Goal: Ask a question

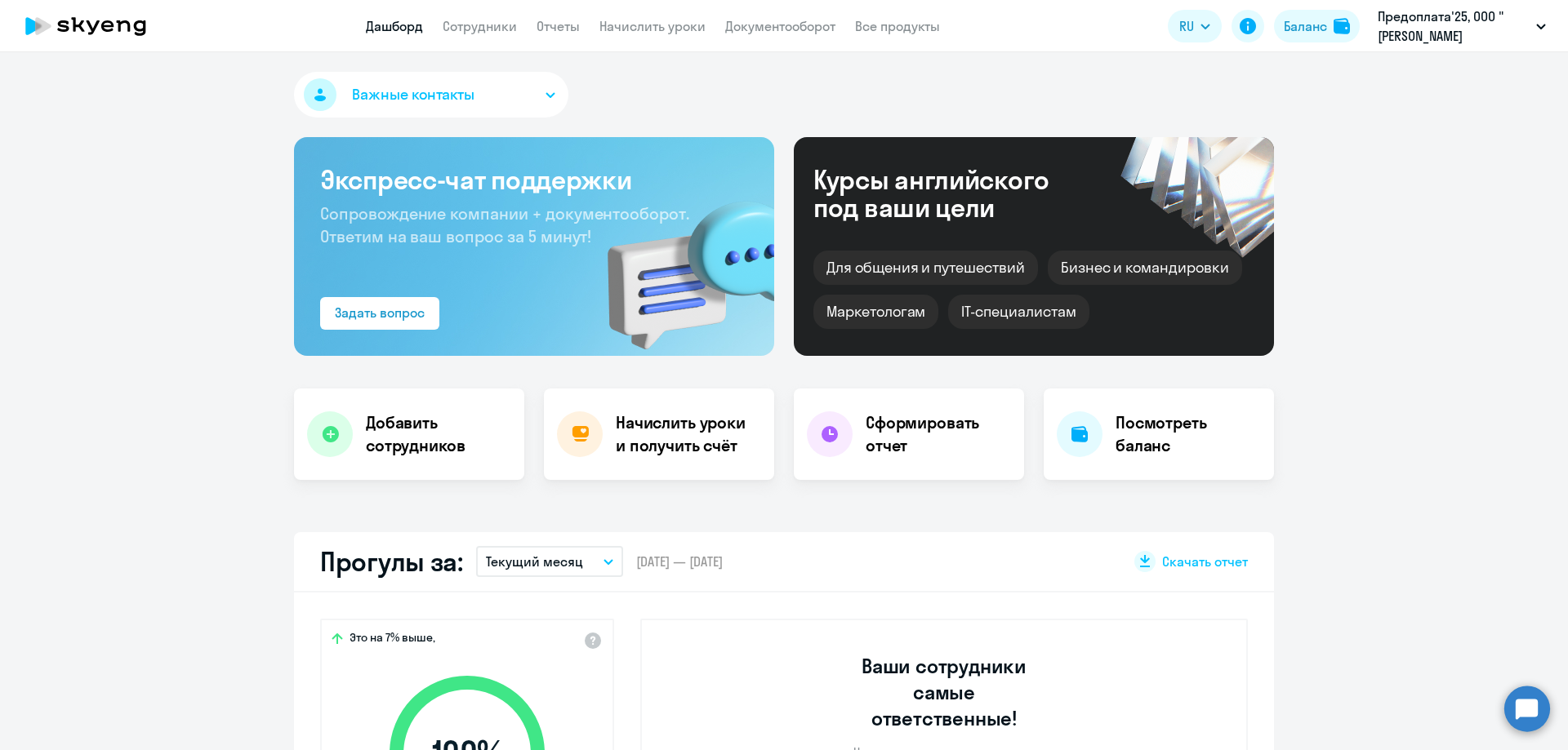
select select "30"
click at [1527, 714] on circle at bounding box center [1526, 708] width 45 height 45
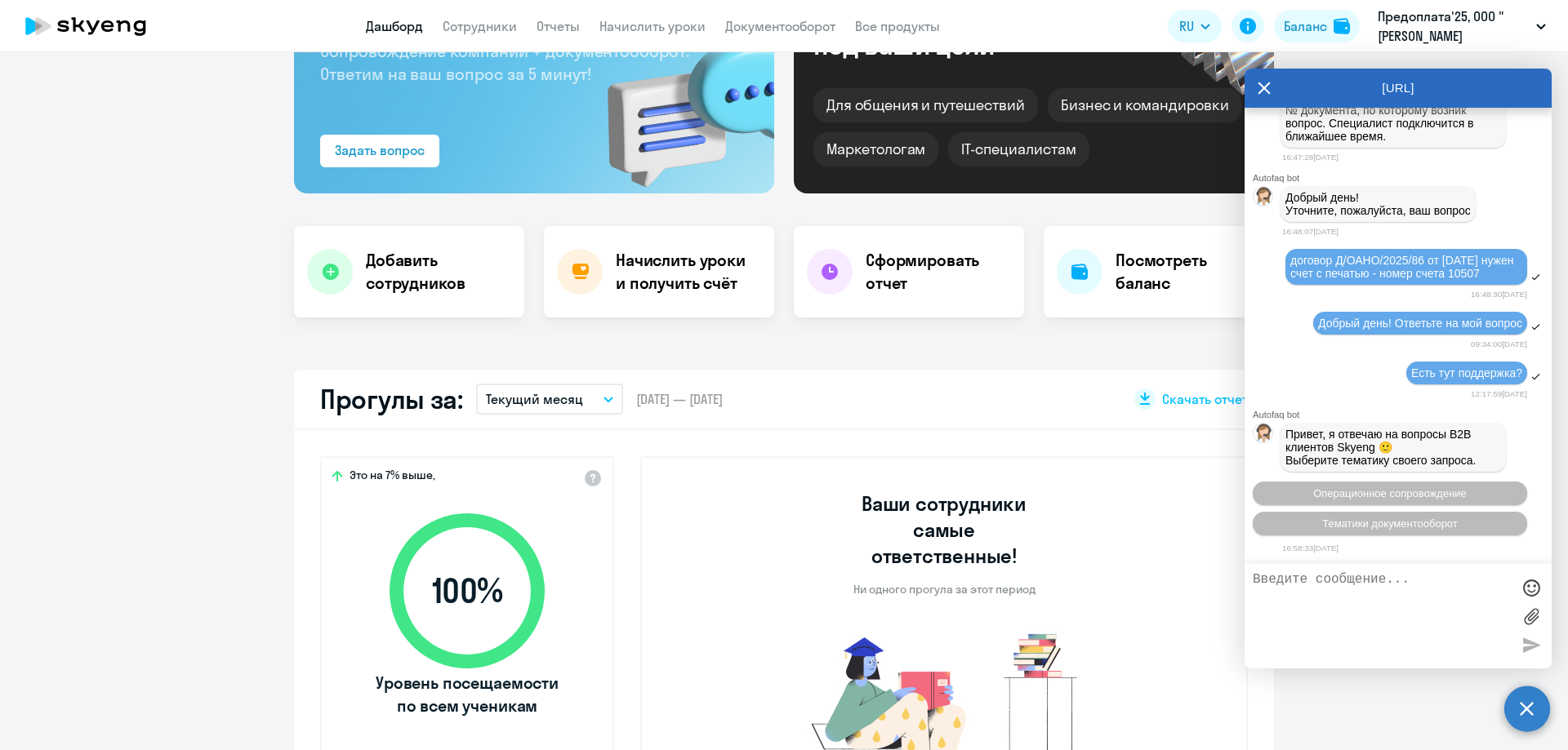
scroll to position [163, 0]
click at [1380, 528] on span "Тематики документооборот" at bounding box center [1390, 524] width 136 height 12
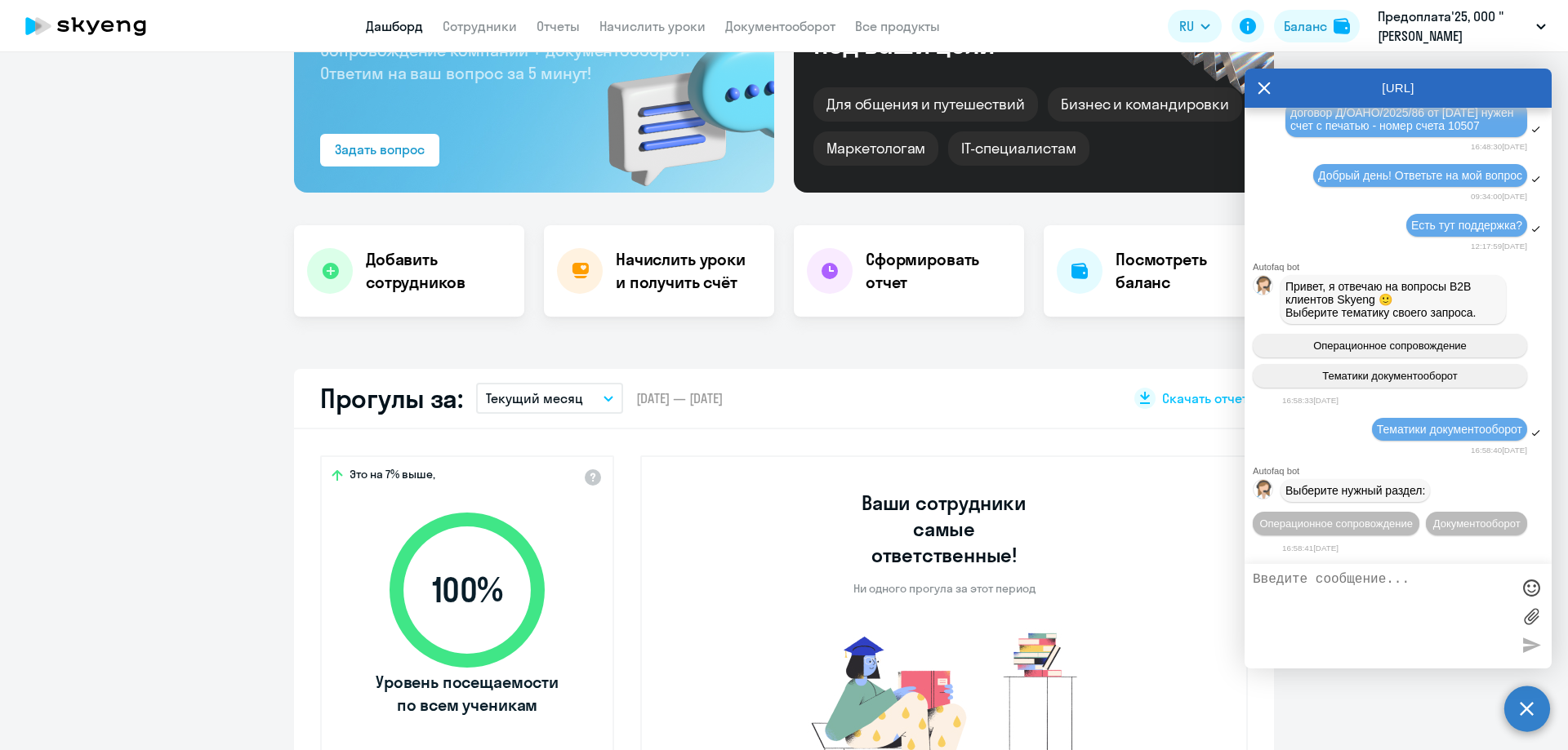
scroll to position [14519, 0]
click at [1344, 579] on textarea at bounding box center [1381, 616] width 258 height 88
type textarea "[PERSON_NAME]"
type textarea "Откуда в сентябре уроки по [DATE] рубля? Все уроки мы приобретали по [DATE] за …"
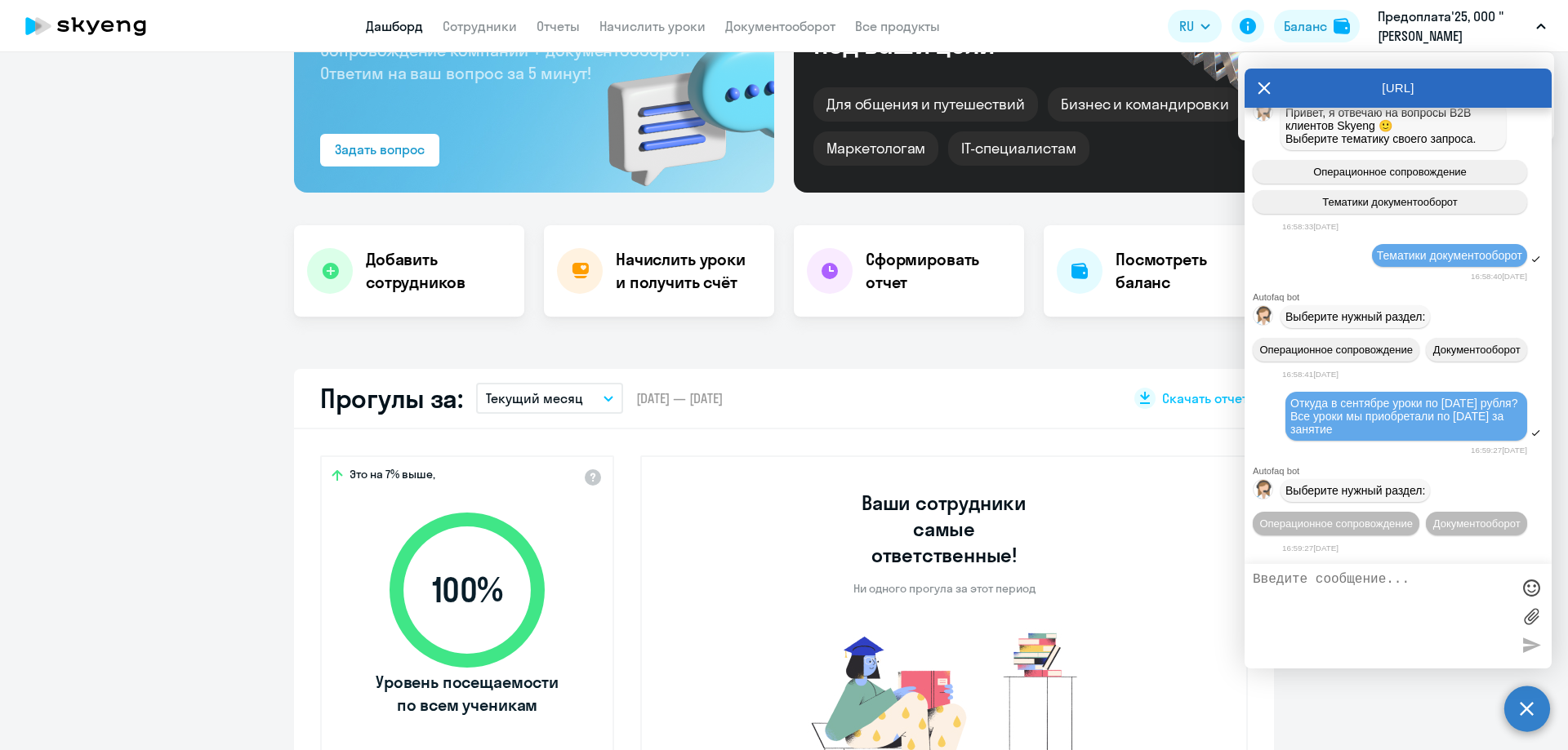
scroll to position [14724, 0]
click at [1433, 525] on span "Документооборот" at bounding box center [1476, 524] width 88 height 12
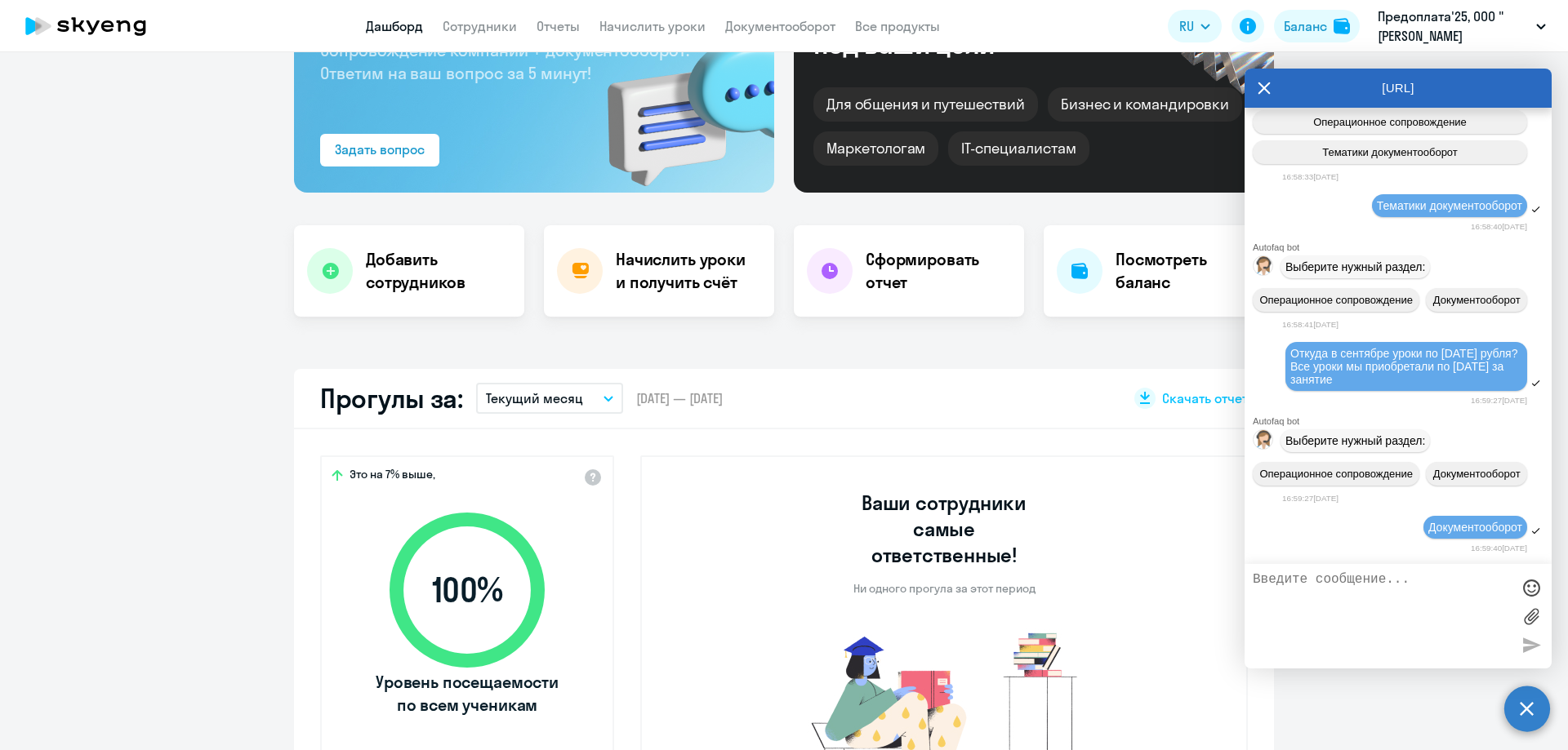
scroll to position [14992, 0]
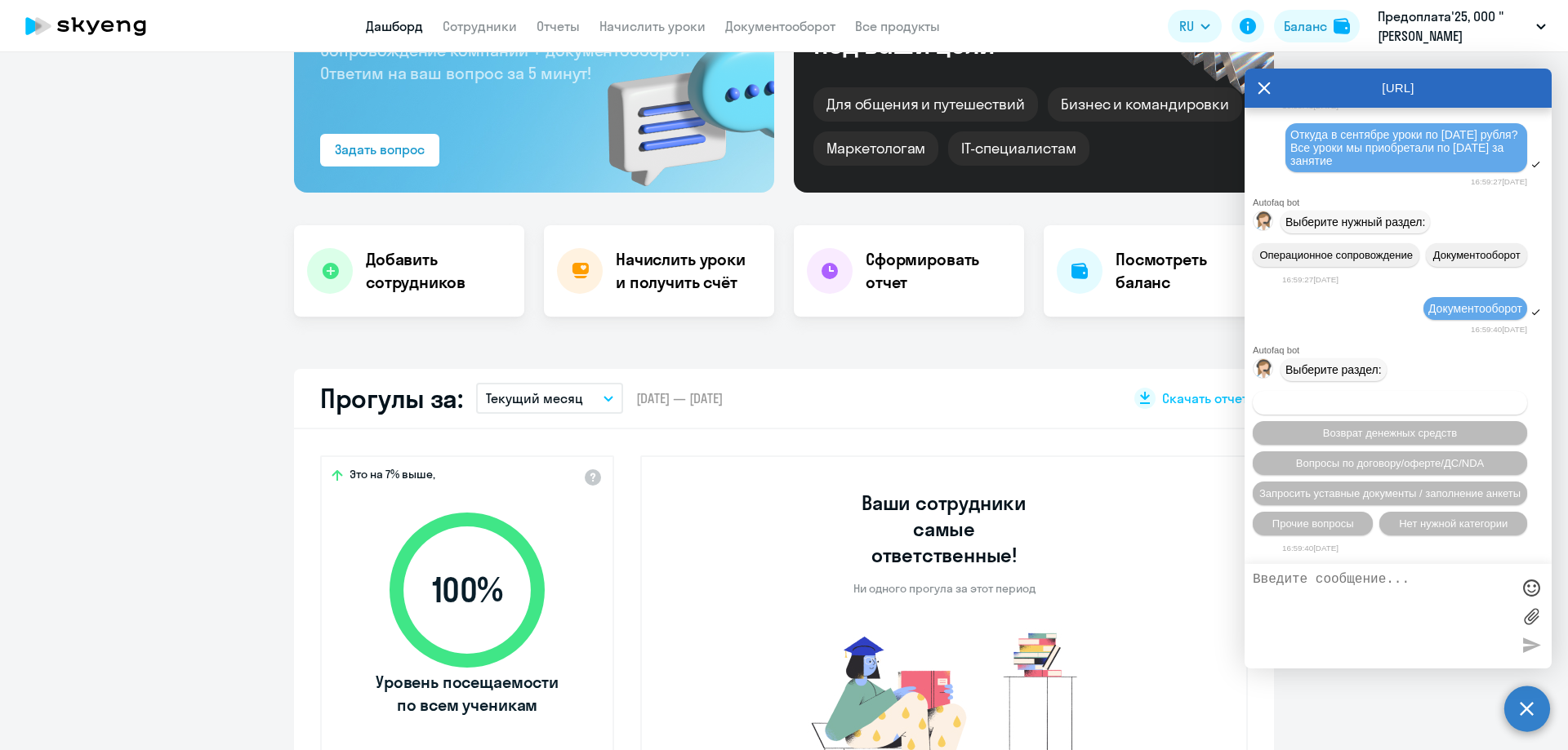
click at [1356, 397] on span "Вопросы по оформлению бух.документов" at bounding box center [1390, 403] width 207 height 12
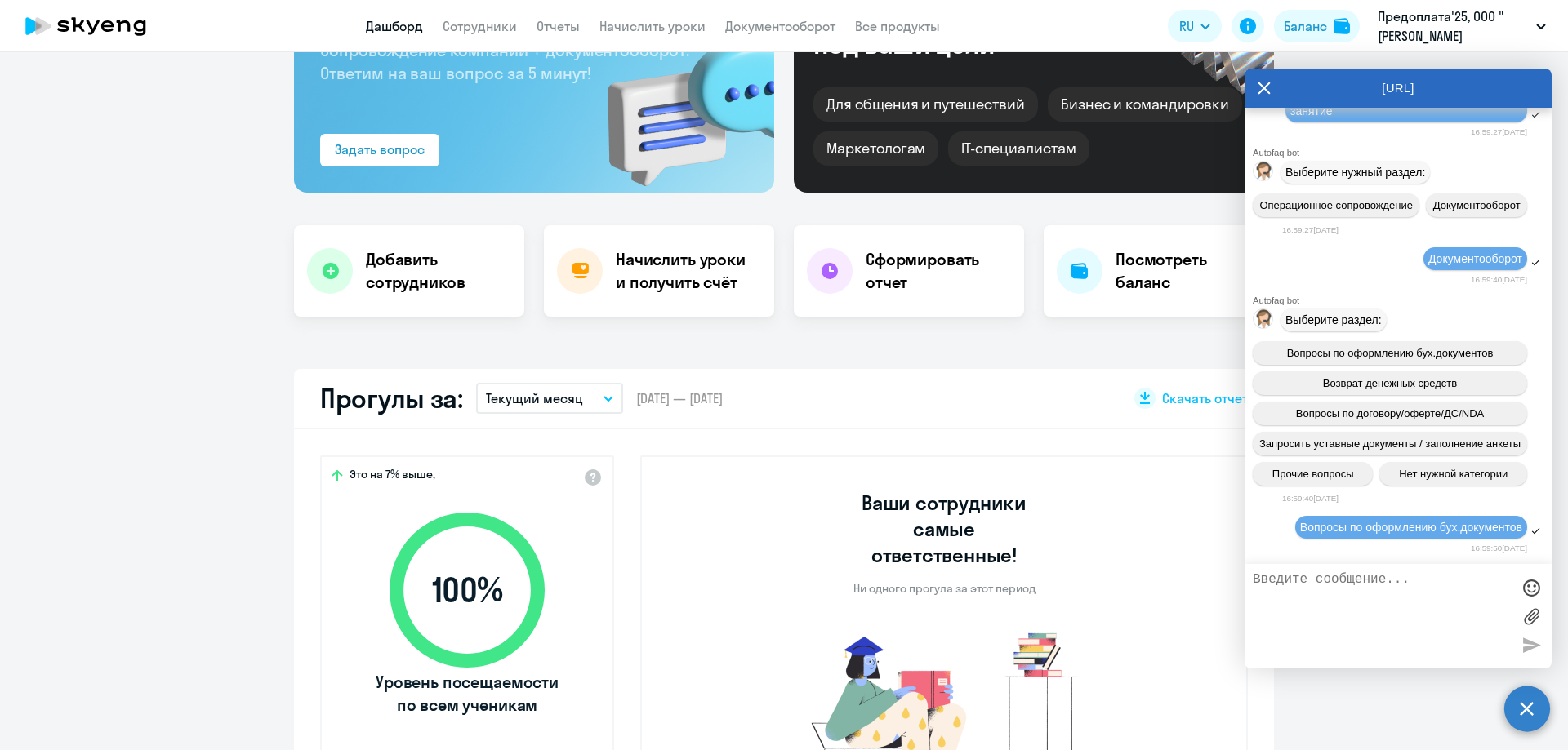
scroll to position [15194, 0]
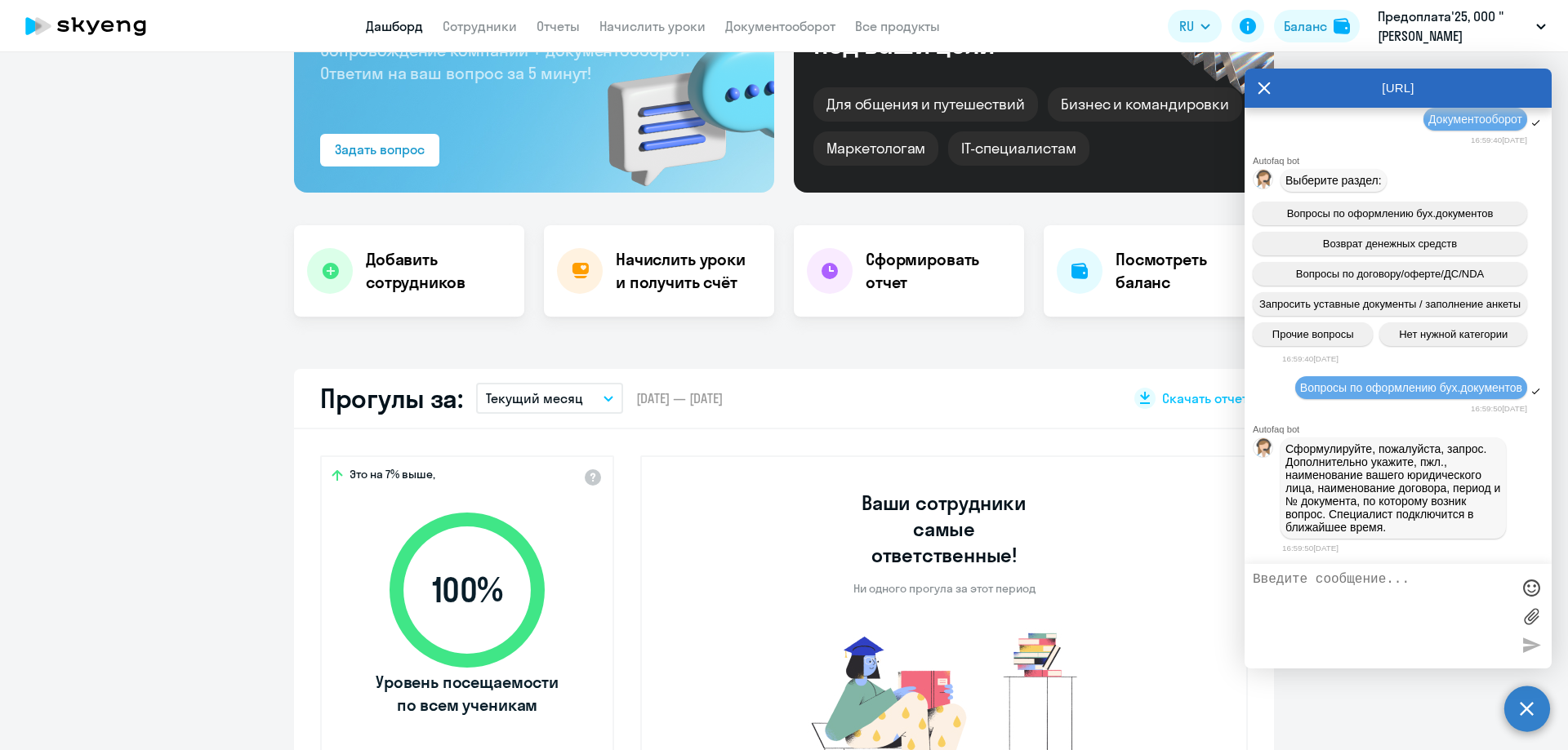
click at [1287, 579] on textarea at bounding box center [1381, 616] width 258 height 88
click at [1361, 581] on textarea "не согласны сУПД за сентябрь. у" at bounding box center [1381, 616] width 258 height 88
click at [1310, 600] on textarea "не согласны с УПД за сентябрь. у" at bounding box center [1381, 616] width 258 height 88
type textarea "не согласны с УПД за сентябрь. у нас нет уроков по цене 1432 рубля"
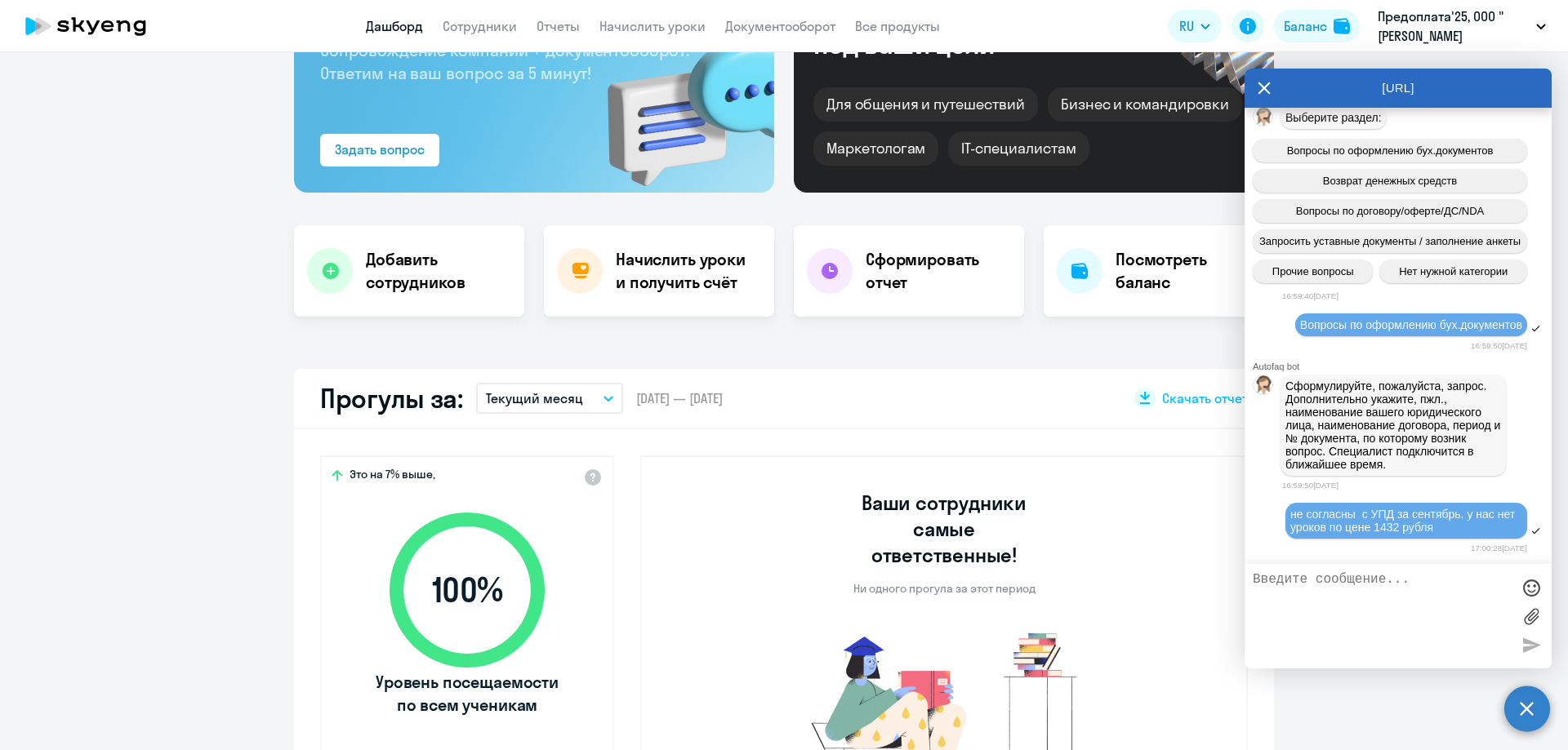
scroll to position [15258, 0]
